Goal: Information Seeking & Learning: Understand process/instructions

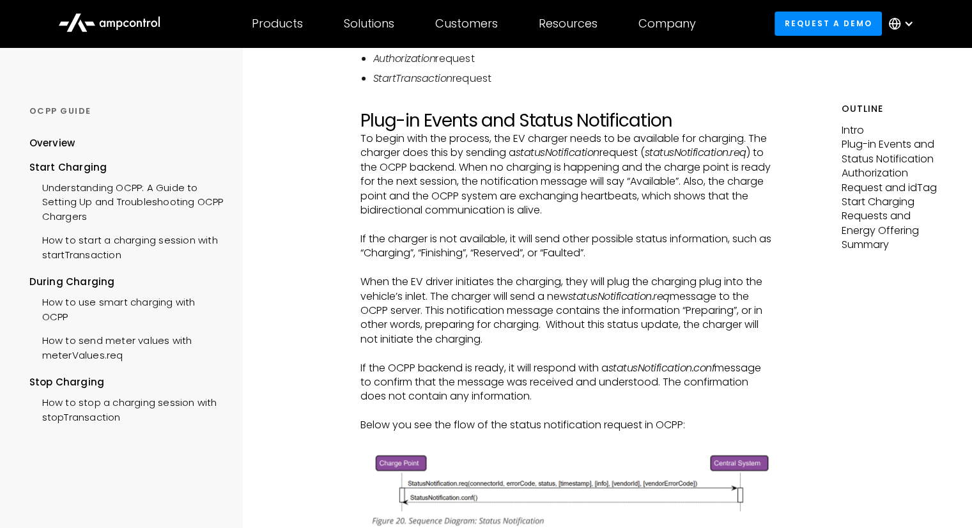
scroll to position [383, 0]
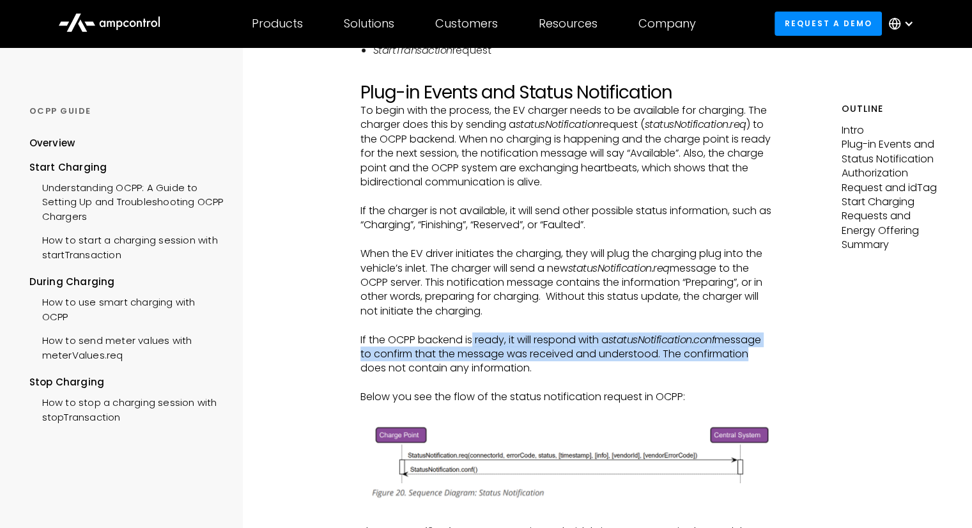
drag, startPoint x: 473, startPoint y: 343, endPoint x: 760, endPoint y: 351, distance: 287.1
click at [760, 351] on p "If the OCPP backend is ready, it will respond with a statusNotification.conf me…" at bounding box center [566, 354] width 412 height 43
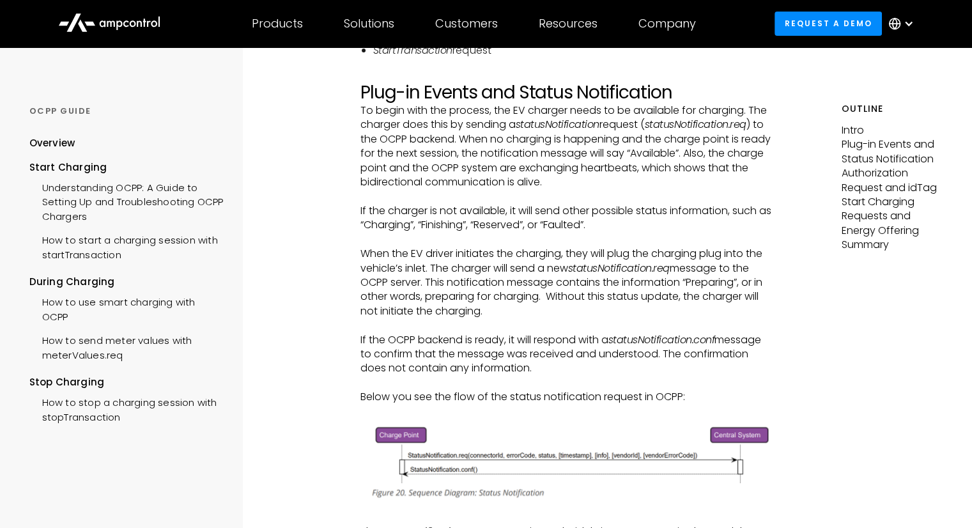
click at [592, 368] on p "If the OCPP backend is ready, it will respond with a statusNotification.conf me…" at bounding box center [566, 354] width 412 height 43
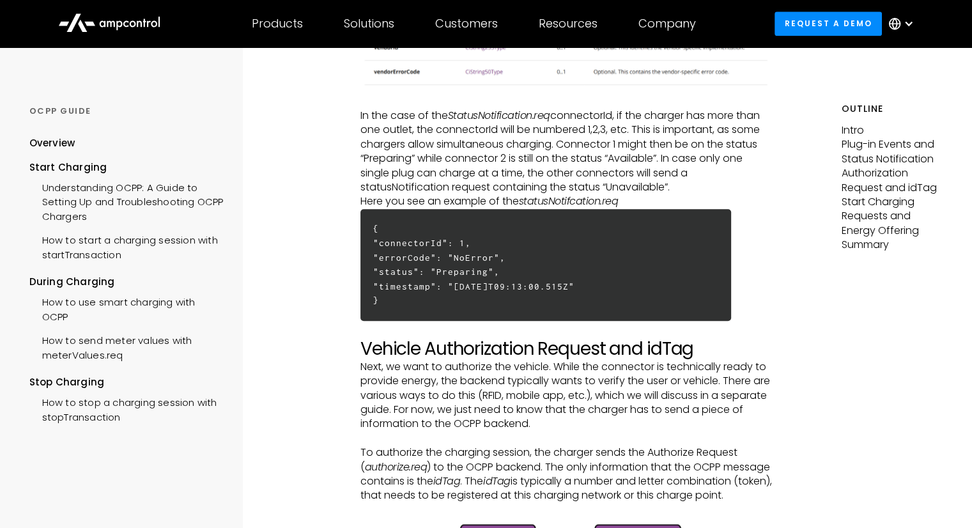
scroll to position [1342, 0]
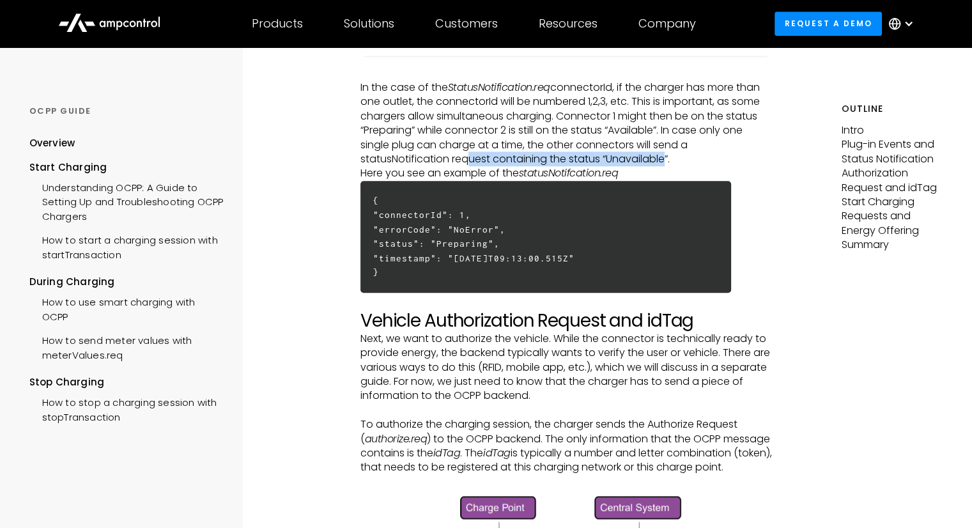
drag, startPoint x: 459, startPoint y: 167, endPoint x: 659, endPoint y: 173, distance: 200.8
click at [659, 166] on p "In the case of the StatusNotification.req connectorId, if the charger has more …" at bounding box center [566, 124] width 412 height 86
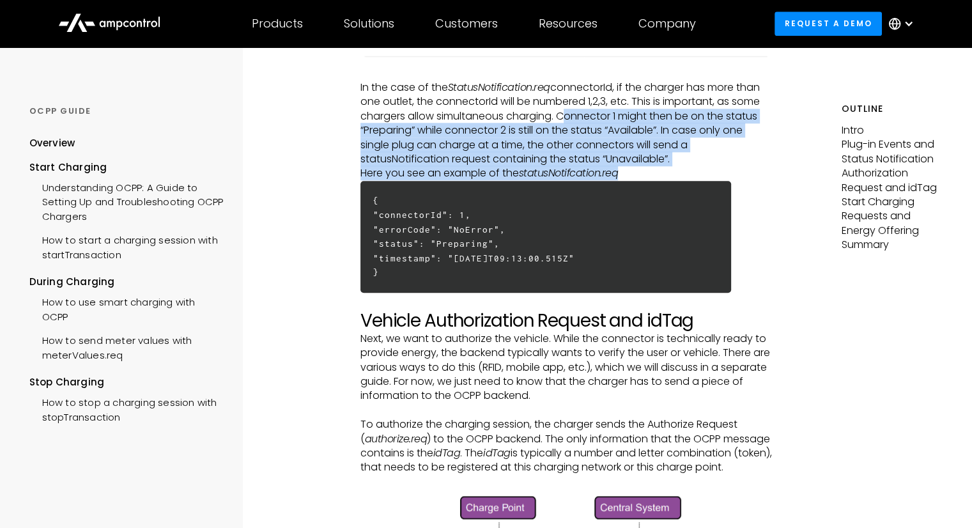
drag, startPoint x: 558, startPoint y: 130, endPoint x: 652, endPoint y: 187, distance: 109.3
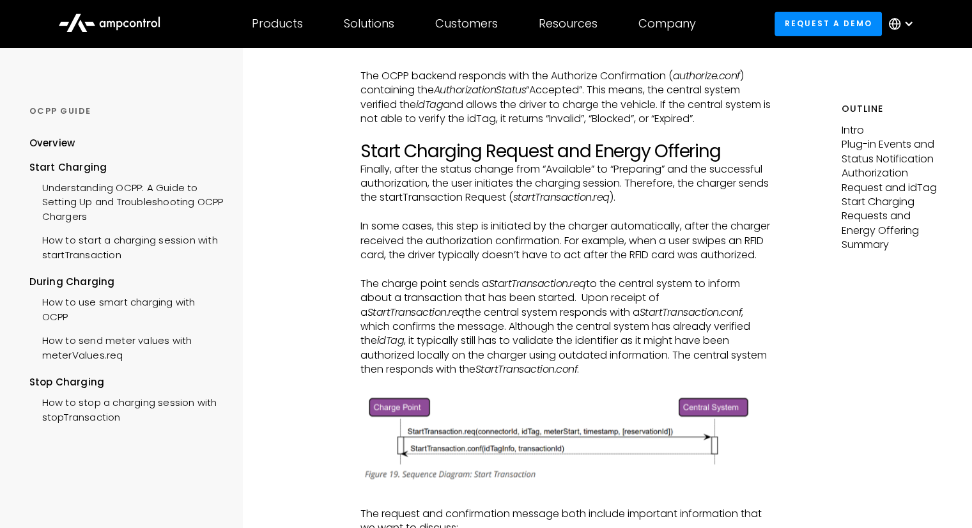
scroll to position [1981, 0]
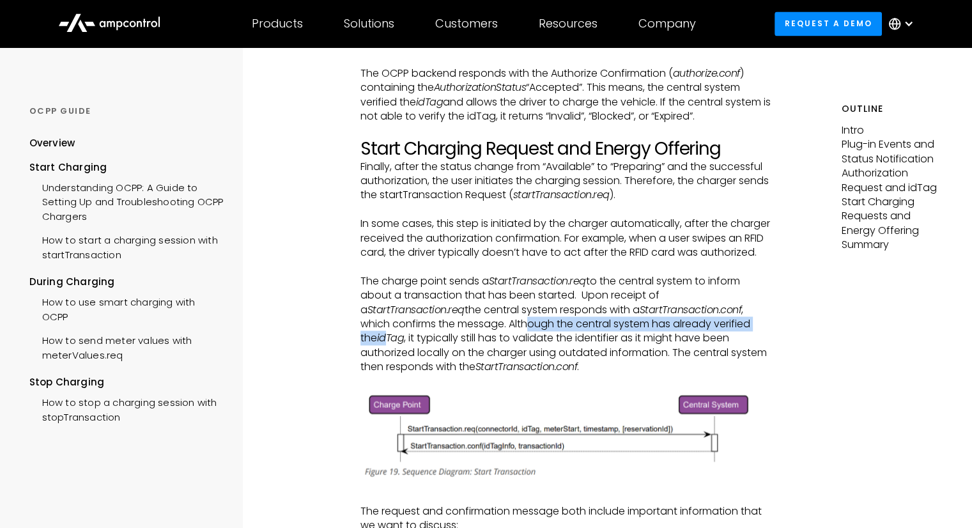
drag, startPoint x: 434, startPoint y: 349, endPoint x: 688, endPoint y: 346, distance: 253.7
click at [688, 346] on p "The charge point sends a StartTransaction.req to the central system to inform a…" at bounding box center [566, 324] width 412 height 100
click at [510, 358] on p "The charge point sends a StartTransaction.req to the central system to inform a…" at bounding box center [566, 324] width 412 height 100
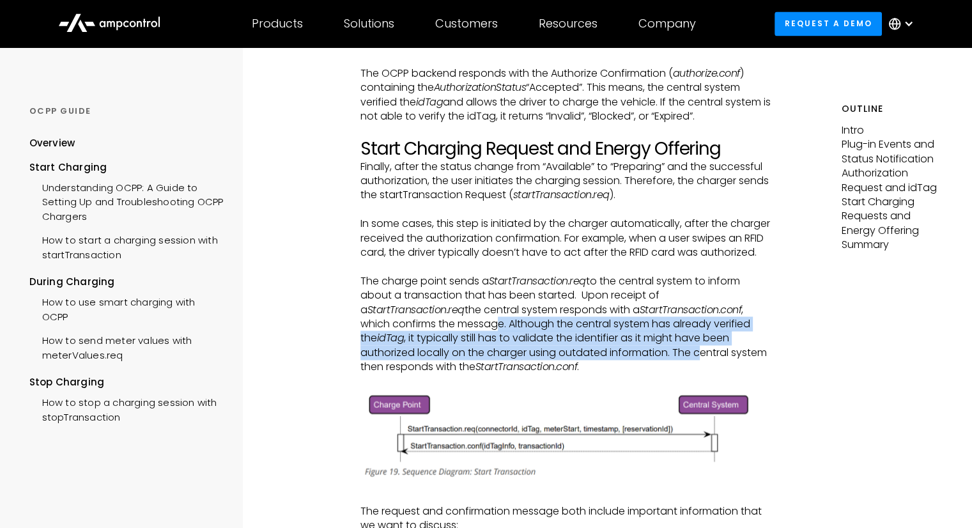
drag, startPoint x: 402, startPoint y: 349, endPoint x: 572, endPoint y: 385, distance: 173.8
click at [572, 374] on p "The charge point sends a StartTransaction.req to the central system to inform a…" at bounding box center [566, 324] width 412 height 100
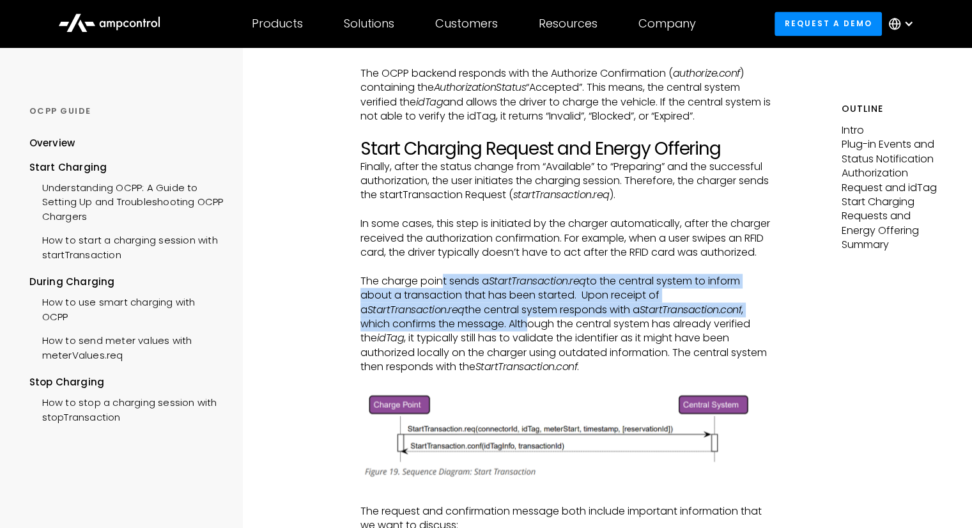
drag, startPoint x: 443, startPoint y: 313, endPoint x: 426, endPoint y: 346, distance: 36.9
click at [428, 346] on p "The charge point sends a StartTransaction.req to the central system to inform a…" at bounding box center [566, 324] width 412 height 100
click at [419, 348] on p "The charge point sends a StartTransaction.req to the central system to inform a…" at bounding box center [566, 324] width 412 height 100
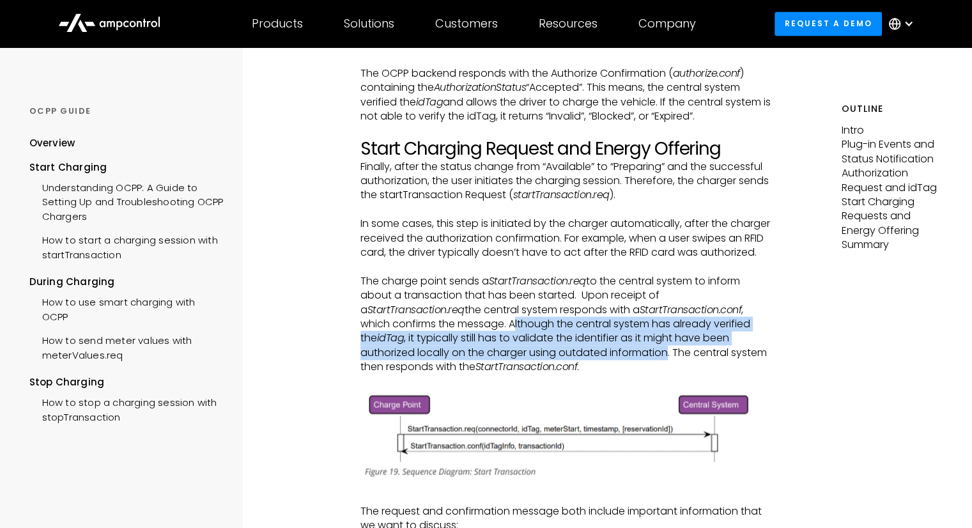
drag, startPoint x: 419, startPoint y: 348, endPoint x: 542, endPoint y: 380, distance: 126.8
click at [542, 374] on p "The charge point sends a StartTransaction.req to the central system to inform a…" at bounding box center [566, 324] width 412 height 100
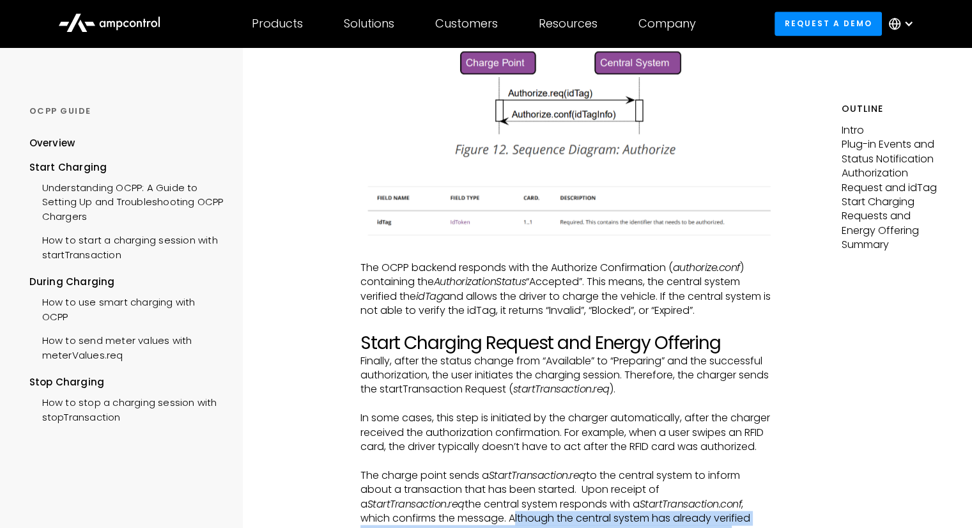
scroll to position [1661, 0]
